Goal: Transaction & Acquisition: Purchase product/service

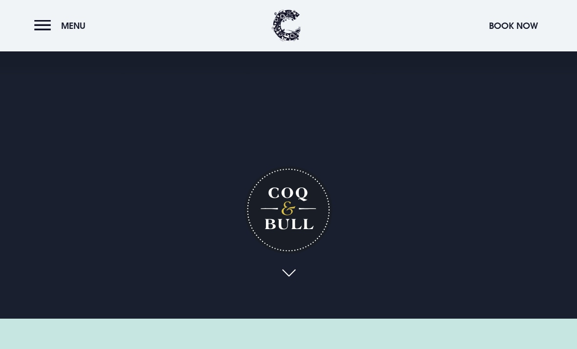
scroll to position [23, 0]
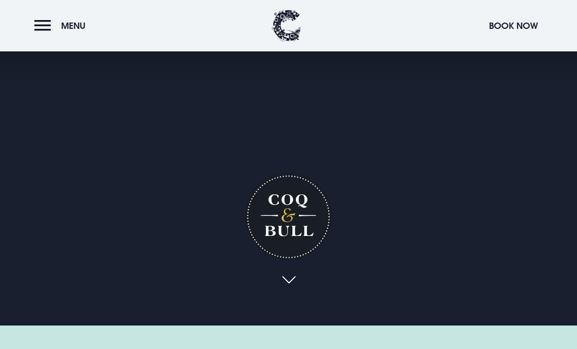
click at [71, 31] on span "Menu" at bounding box center [73, 25] width 24 height 11
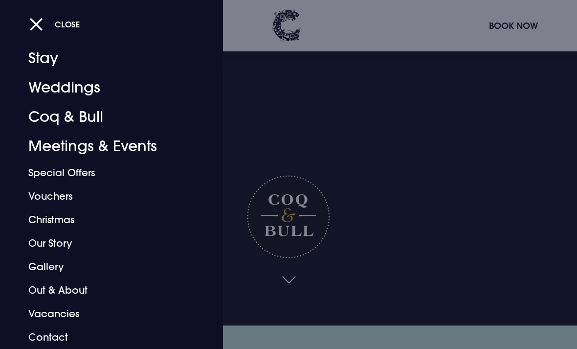
scroll to position [19, 0]
click at [56, 161] on link "Special Offers" at bounding box center [104, 172] width 153 height 23
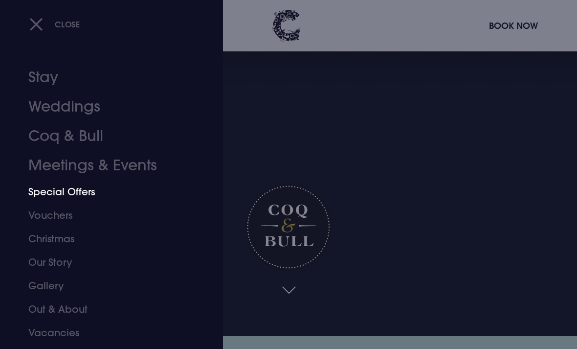
scroll to position [15, 0]
click at [54, 141] on link "Coq & Bull" at bounding box center [104, 135] width 153 height 29
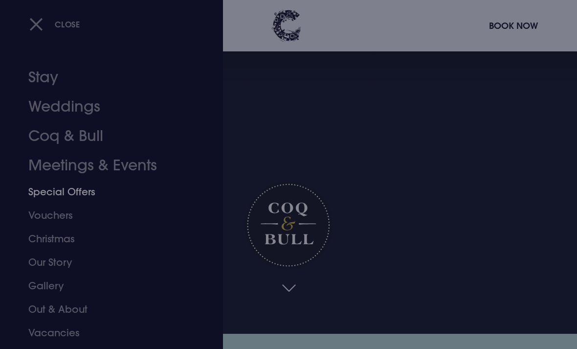
click at [45, 133] on link "Coq & Bull" at bounding box center [104, 135] width 153 height 29
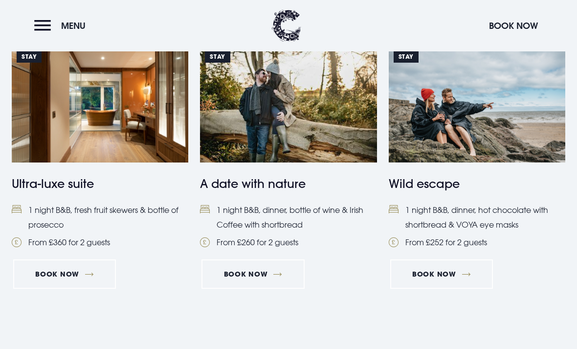
scroll to position [989, 0]
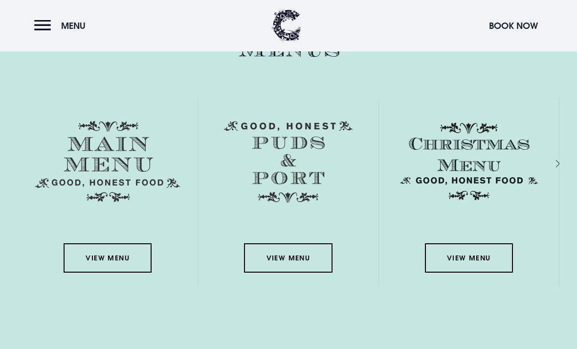
scroll to position [1368, 0]
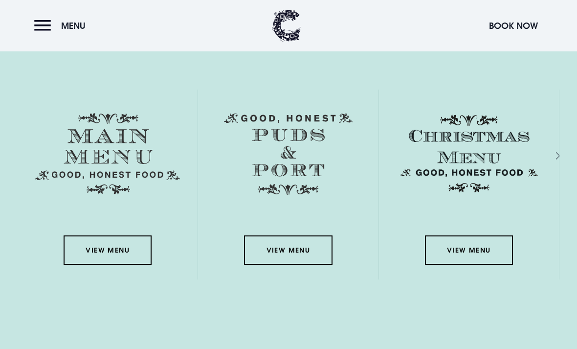
click at [104, 264] on link "View Menu" at bounding box center [108, 249] width 88 height 29
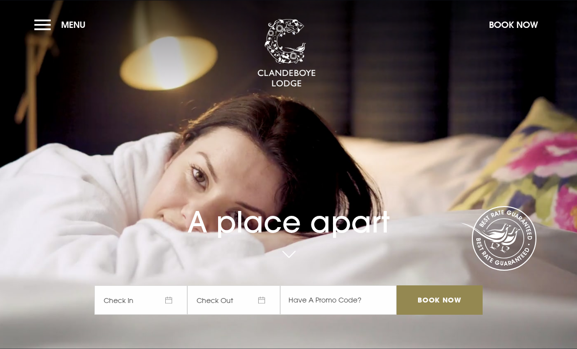
click at [48, 24] on button "Menu" at bounding box center [62, 24] width 56 height 21
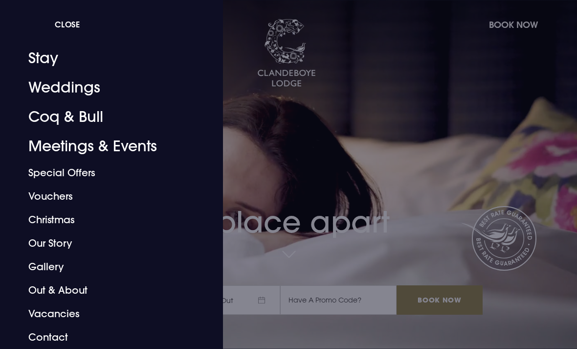
scroll to position [19, 0]
click at [44, 262] on link "Gallery" at bounding box center [104, 266] width 153 height 23
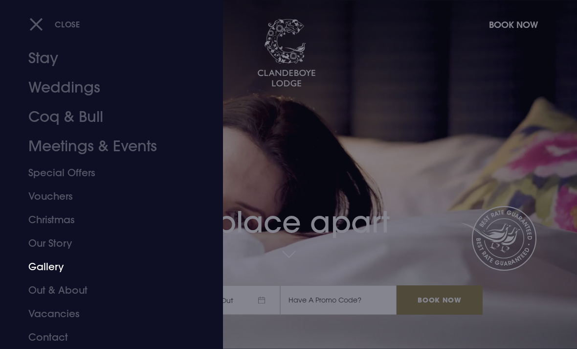
click at [49, 219] on link "Christmas" at bounding box center [104, 219] width 153 height 23
click at [40, 199] on link "Vouchers" at bounding box center [104, 195] width 153 height 23
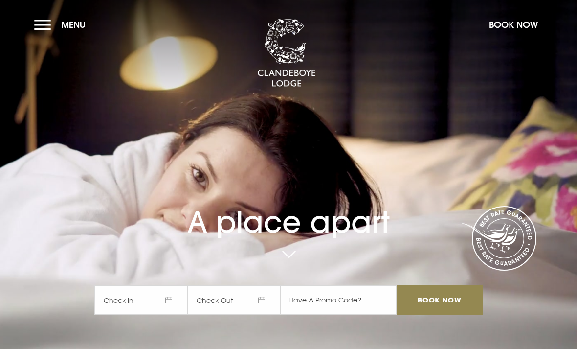
scroll to position [0, 0]
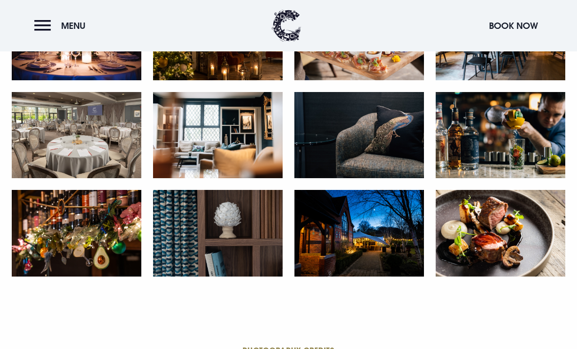
scroll to position [1562, 0]
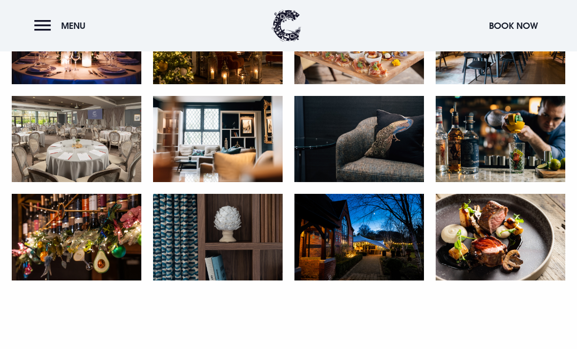
click at [62, 154] on img at bounding box center [77, 139] width 130 height 87
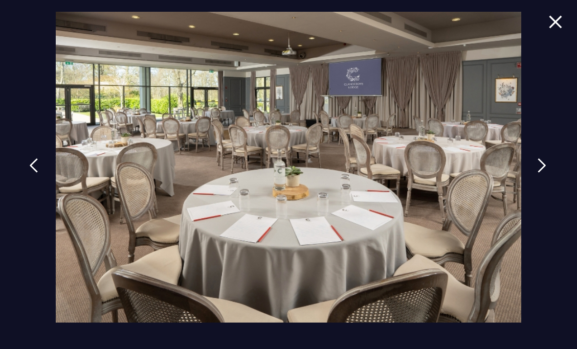
click at [561, 21] on img at bounding box center [556, 21] width 14 height 13
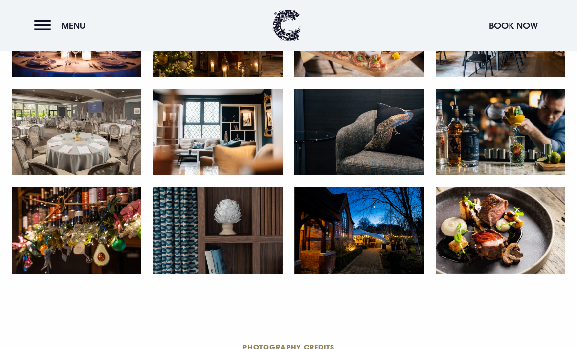
scroll to position [1563, 0]
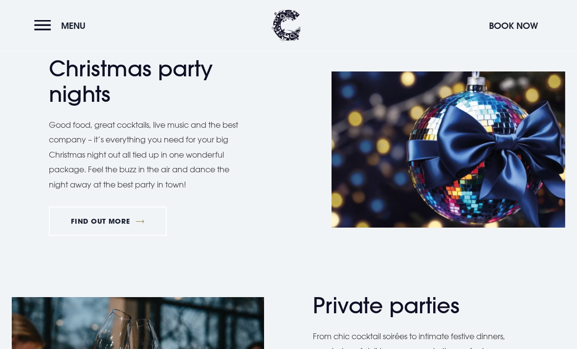
scroll to position [469, 0]
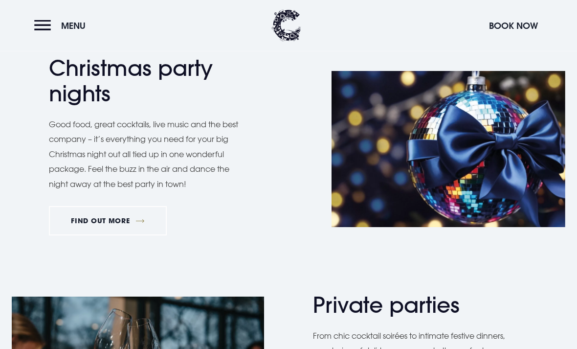
click at [88, 222] on link "FIND OUT MORE" at bounding box center [108, 220] width 118 height 29
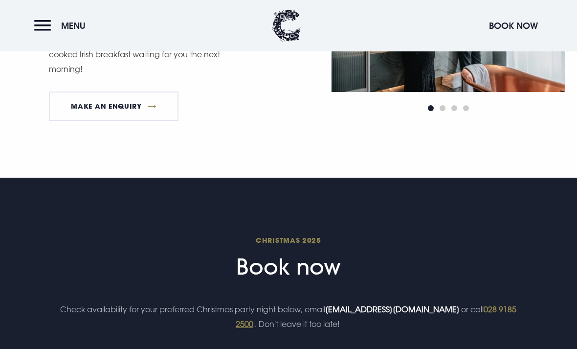
scroll to position [1132, 0]
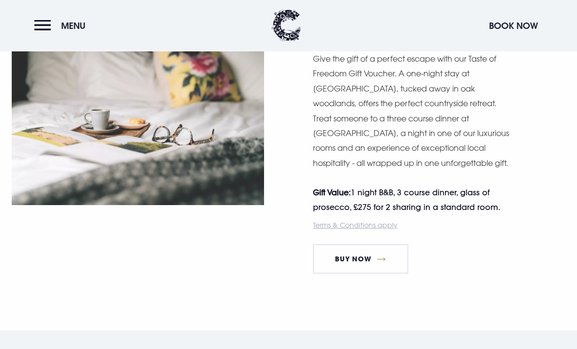
scroll to position [1373, 0]
click at [327, 229] on link "Terms & Conditions apply" at bounding box center [355, 224] width 85 height 8
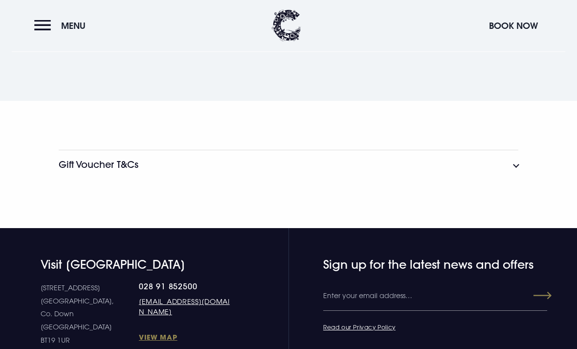
scroll to position [1857, 0]
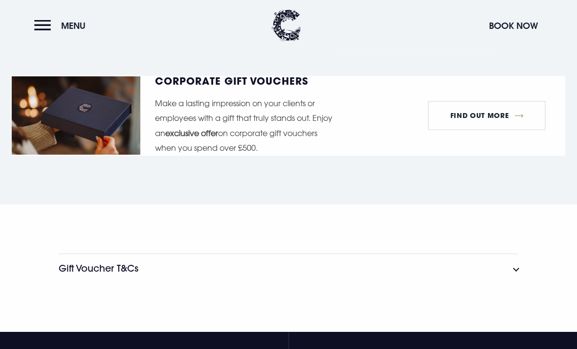
scroll to position [1665, 0]
